Goal: Go to known website: Go to known website

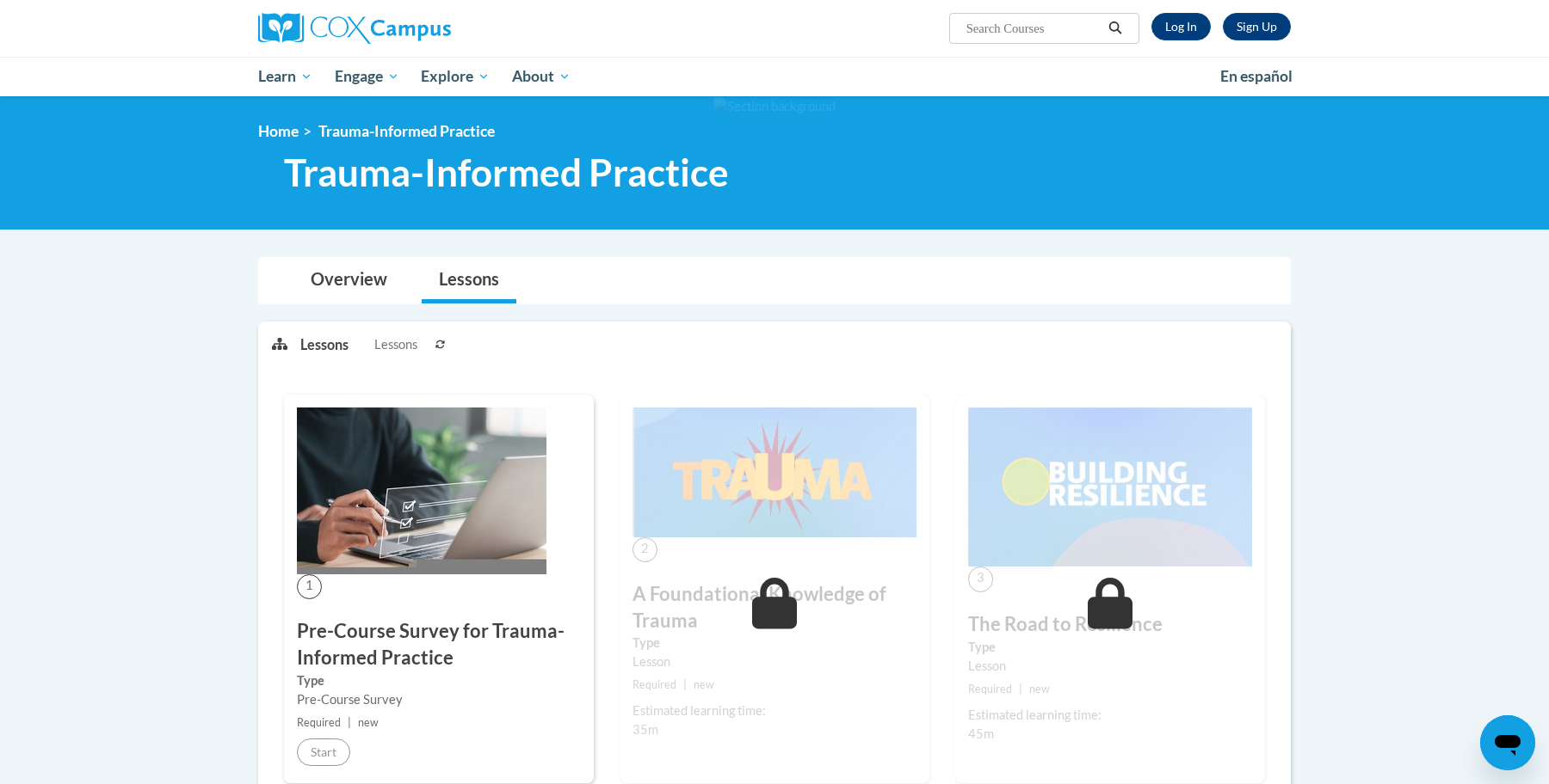
scroll to position [43, 0]
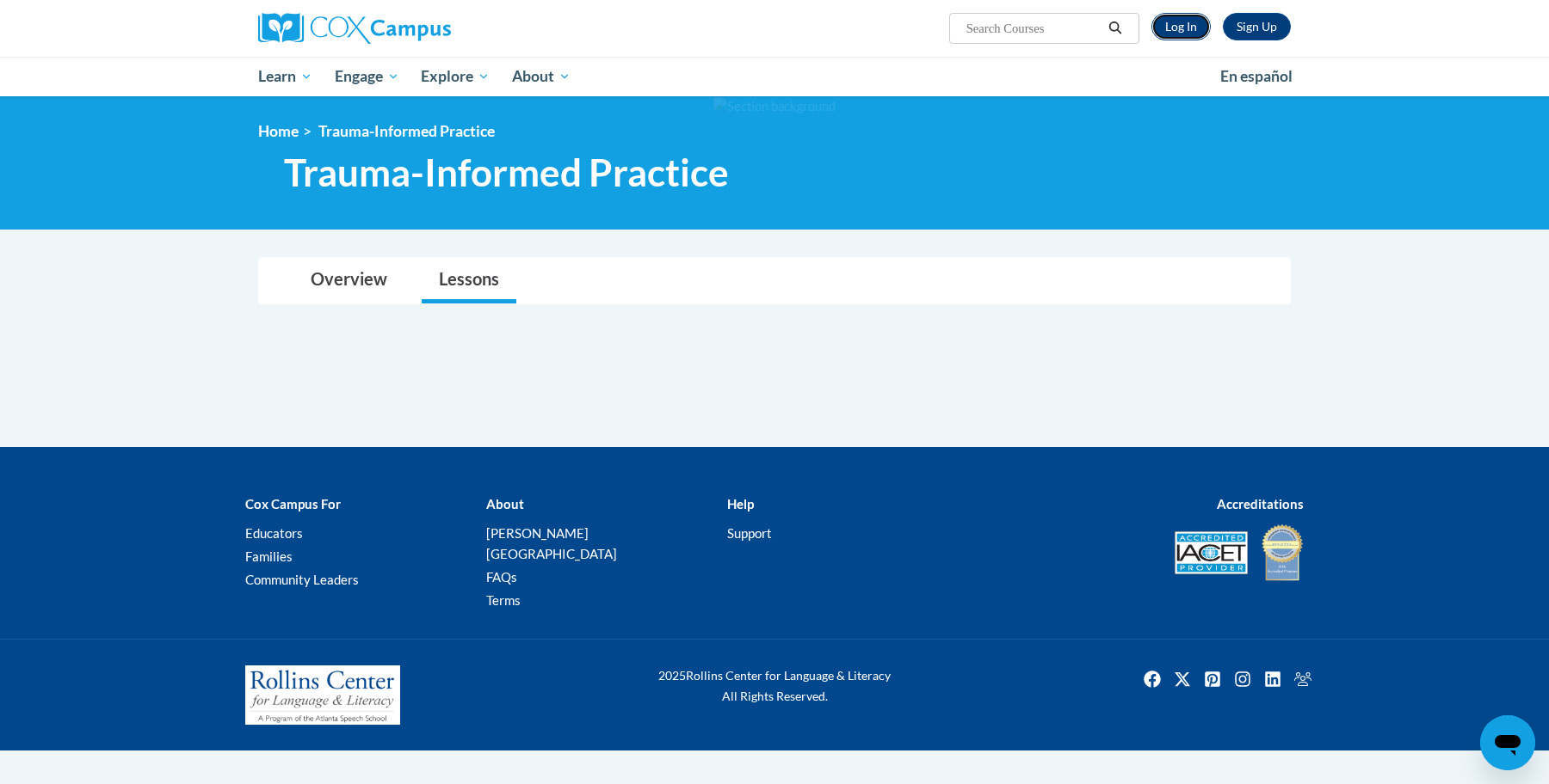
click at [1192, 29] on link "Log In" at bounding box center [1181, 26] width 60 height 28
